Goal: Information Seeking & Learning: Find specific page/section

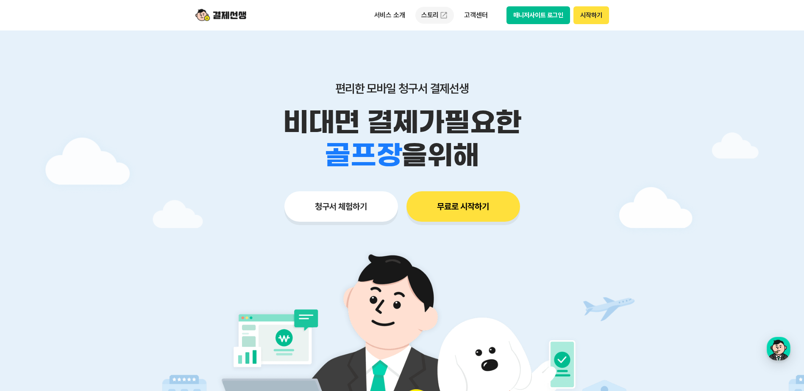
click at [429, 16] on link "스토리" at bounding box center [434, 15] width 39 height 17
click at [396, 14] on p "서비스 소개" at bounding box center [389, 15] width 43 height 15
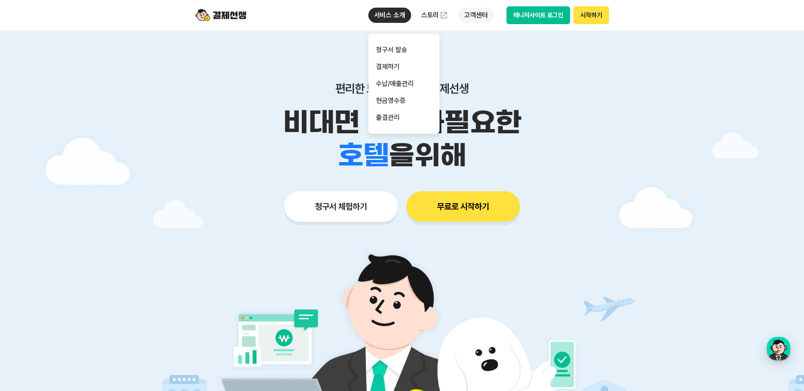
click at [482, 12] on p "고객센터" at bounding box center [475, 15] width 35 height 15
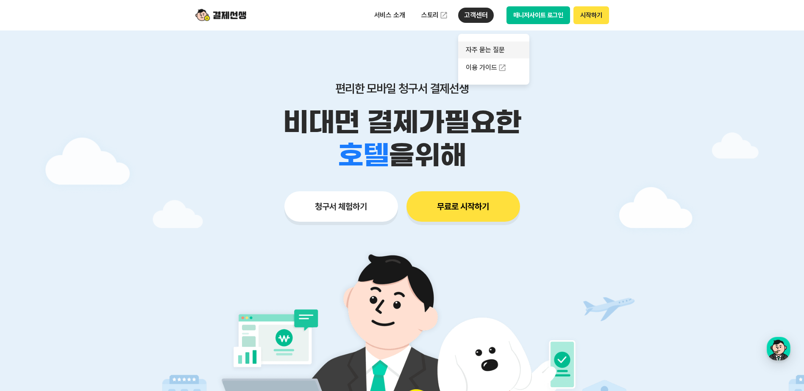
click at [494, 51] on link "자주 묻는 질문" at bounding box center [493, 50] width 71 height 17
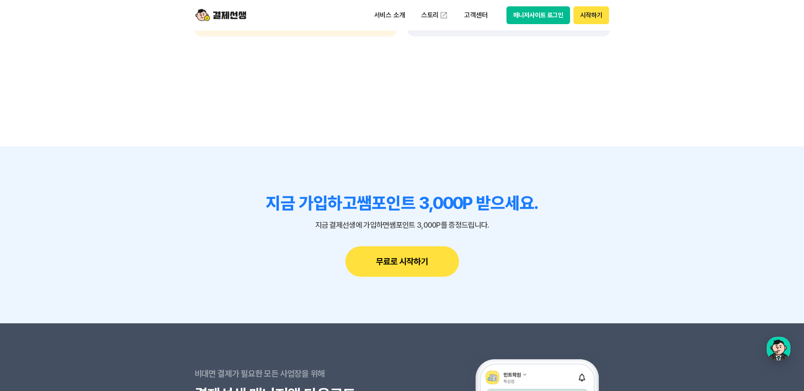
scroll to position [7244, 0]
